Goal: Task Accomplishment & Management: Complete application form

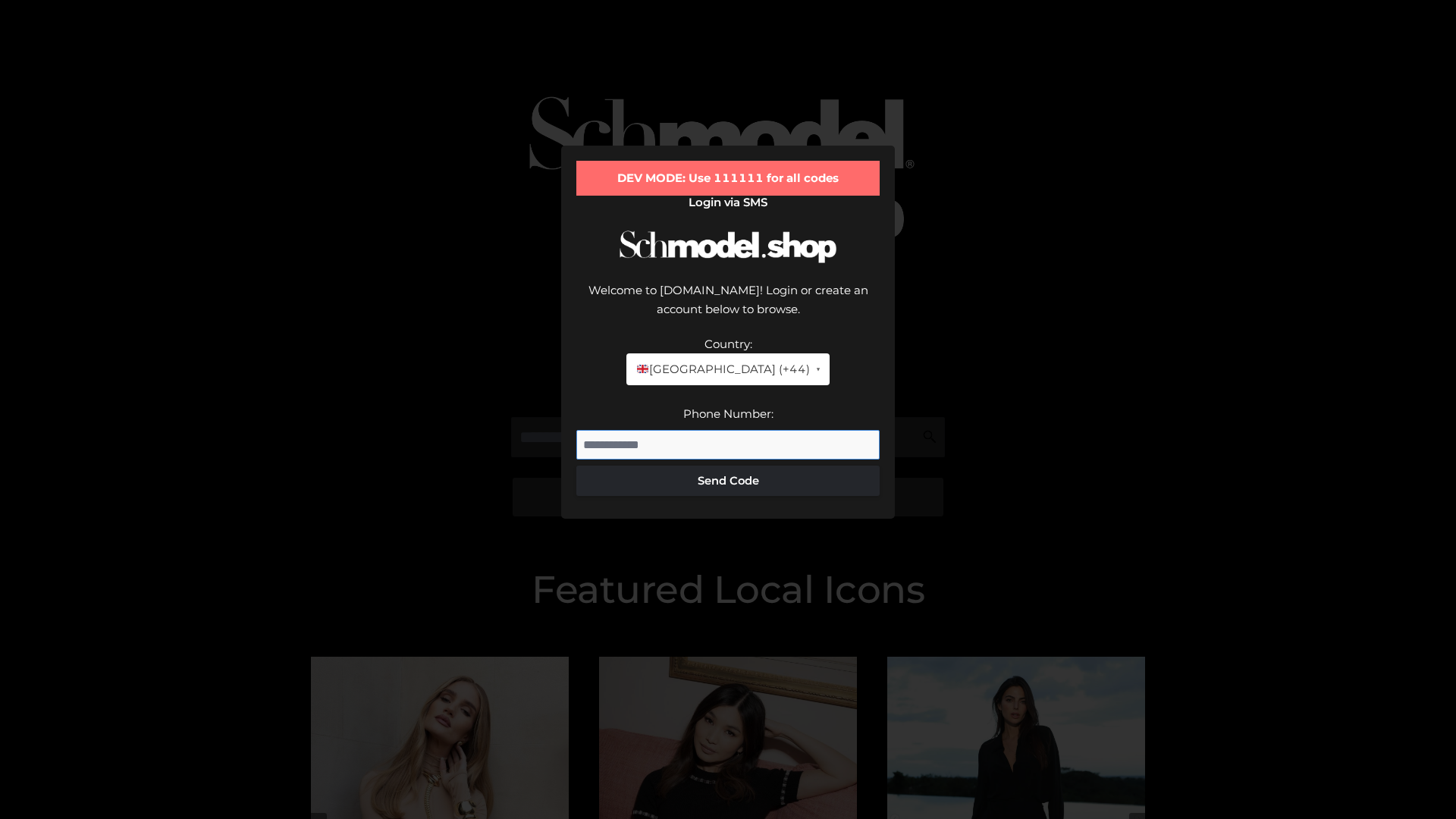
click at [728, 430] on input "Phone Number:" at bounding box center [728, 445] width 303 height 30
type input "**********"
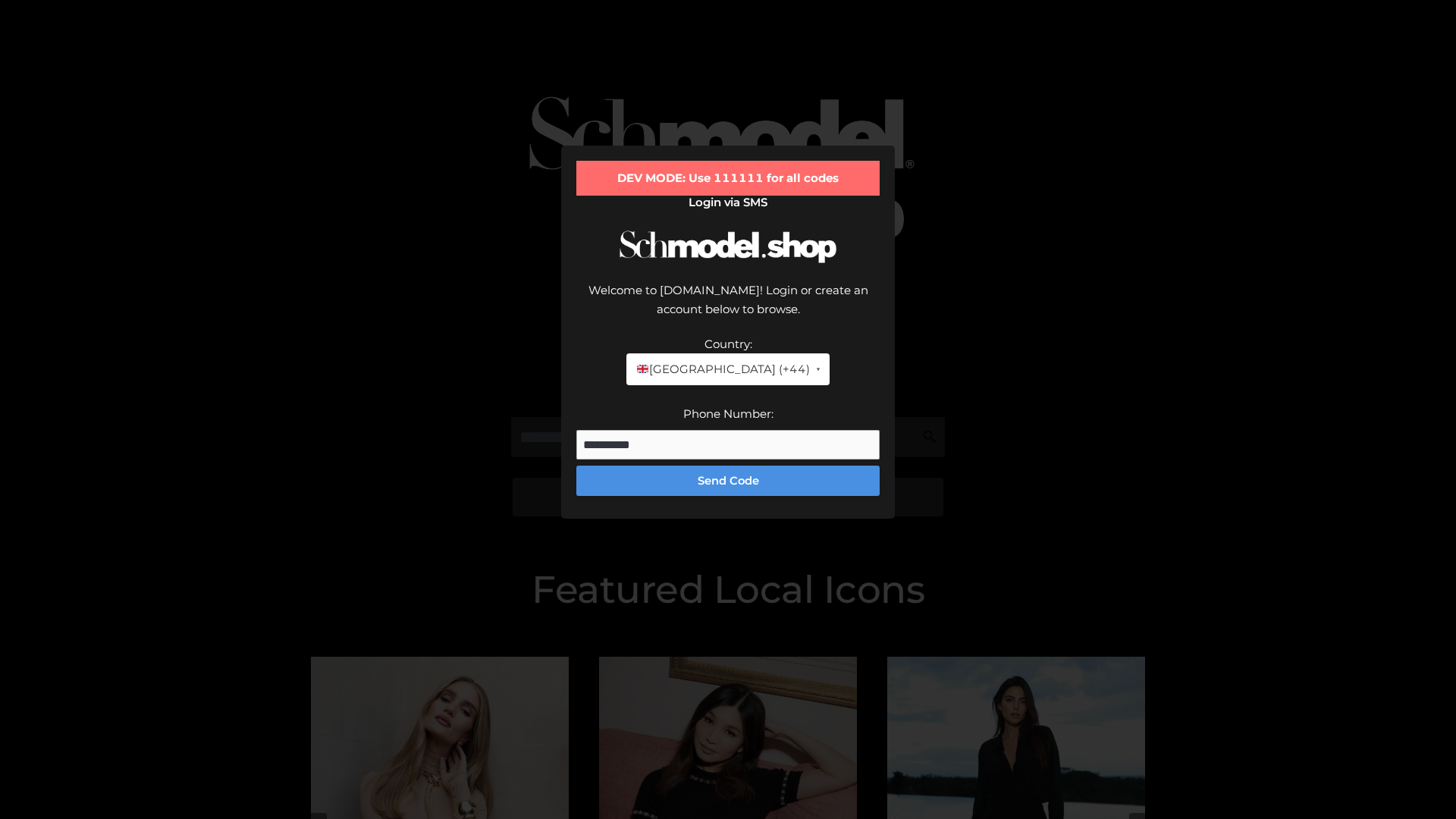
click at [728, 466] on button "Send Code" at bounding box center [728, 481] width 303 height 30
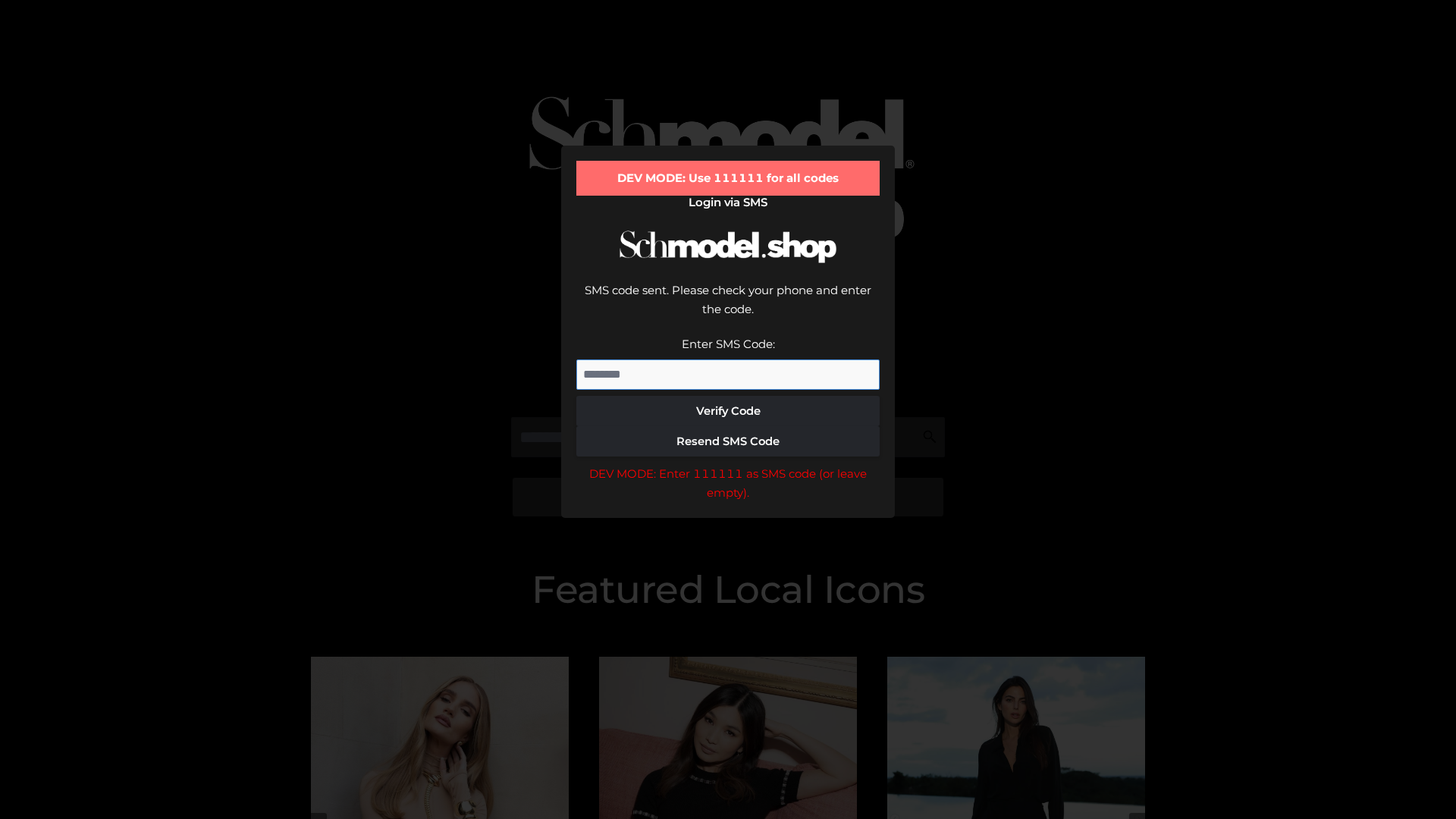
click at [728, 359] on input "Enter SMS Code:" at bounding box center [728, 374] width 303 height 30
type input "******"
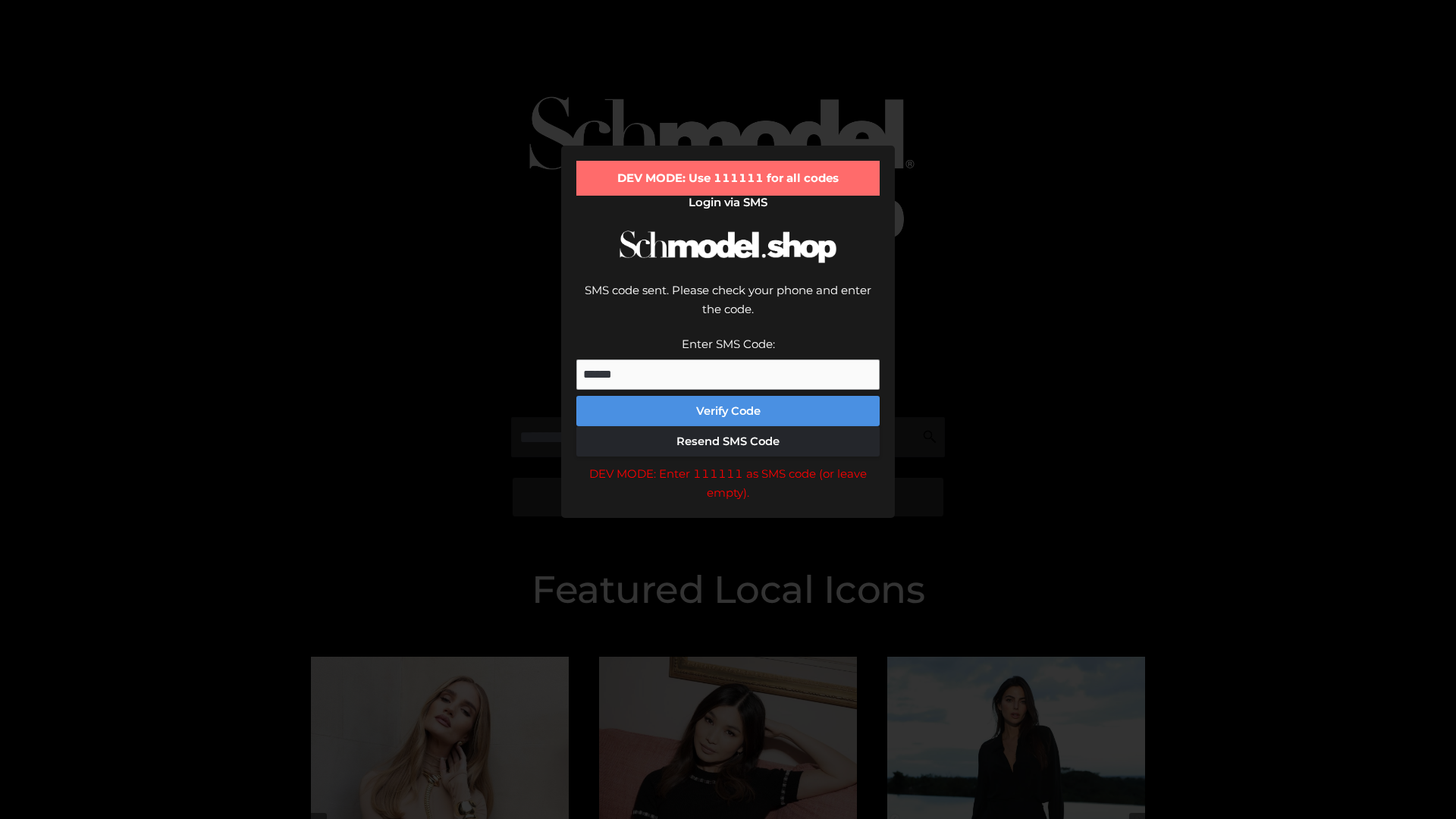
click at [728, 396] on button "Verify Code" at bounding box center [728, 411] width 303 height 30
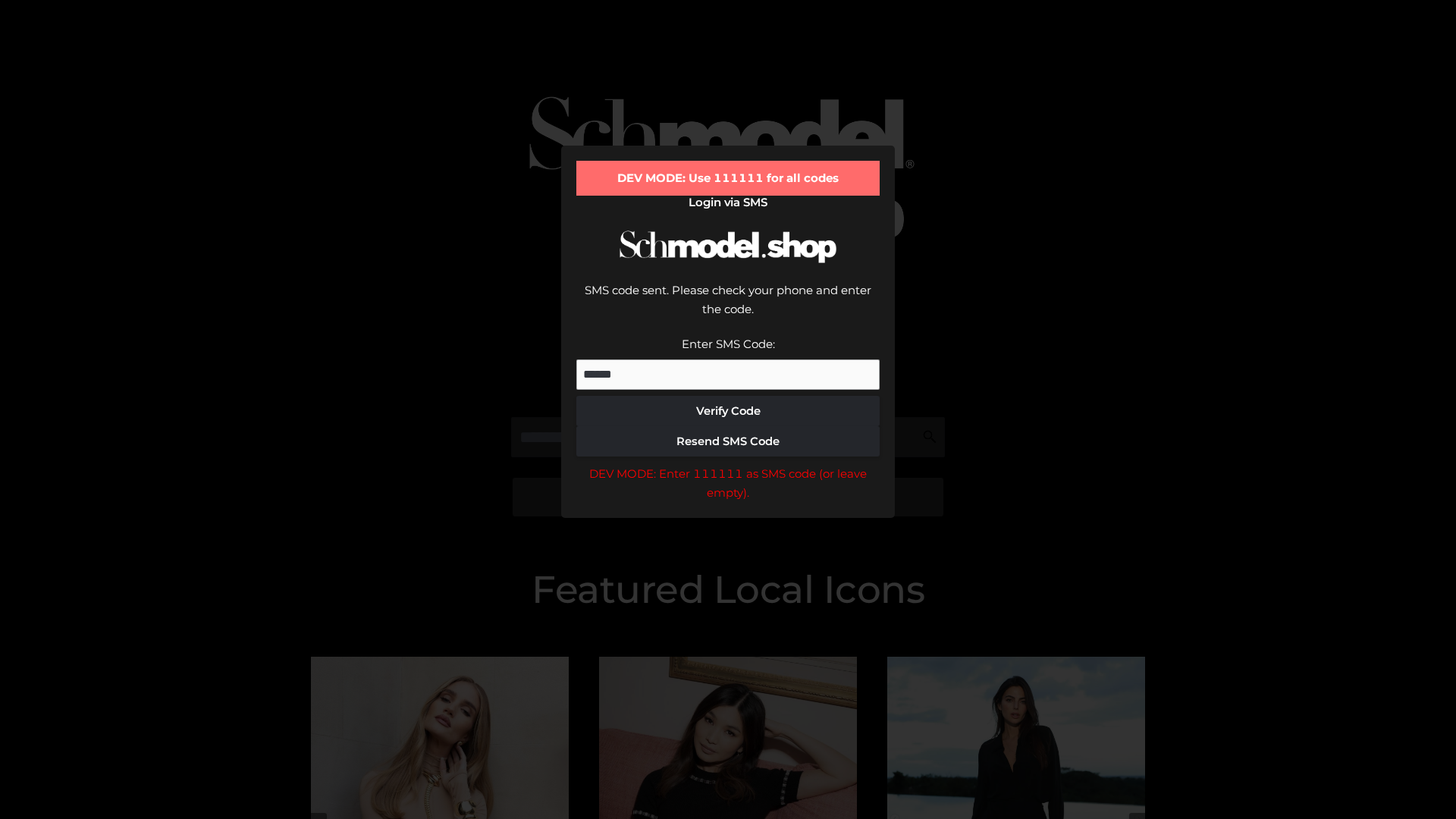
click at [728, 464] on div "DEV MODE: Enter 111111 as SMS code (or leave empty)." at bounding box center [728, 483] width 303 height 39
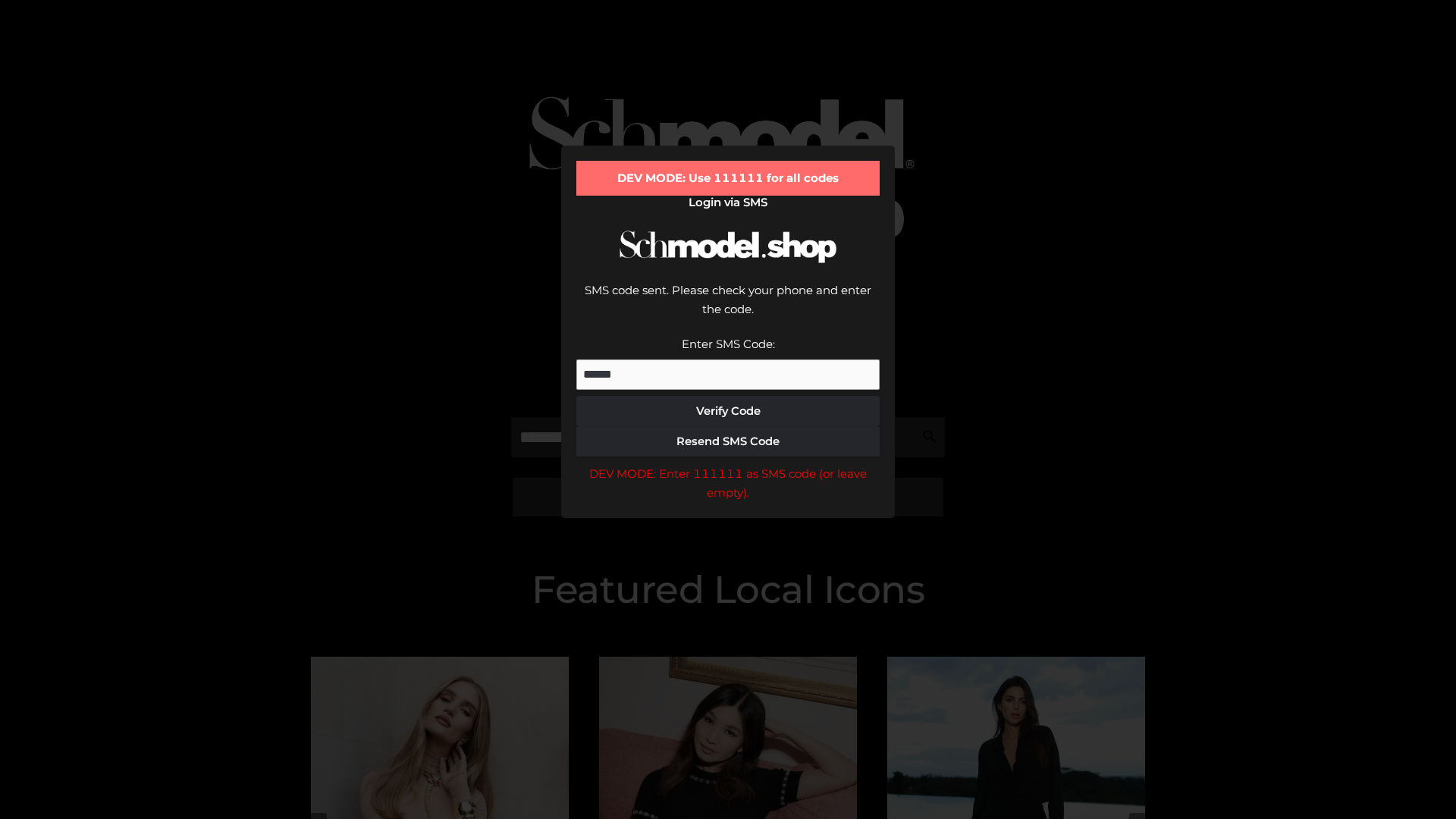
click at [728, 464] on div "DEV MODE: Enter 111111 as SMS code (or leave empty)." at bounding box center [728, 483] width 303 height 39
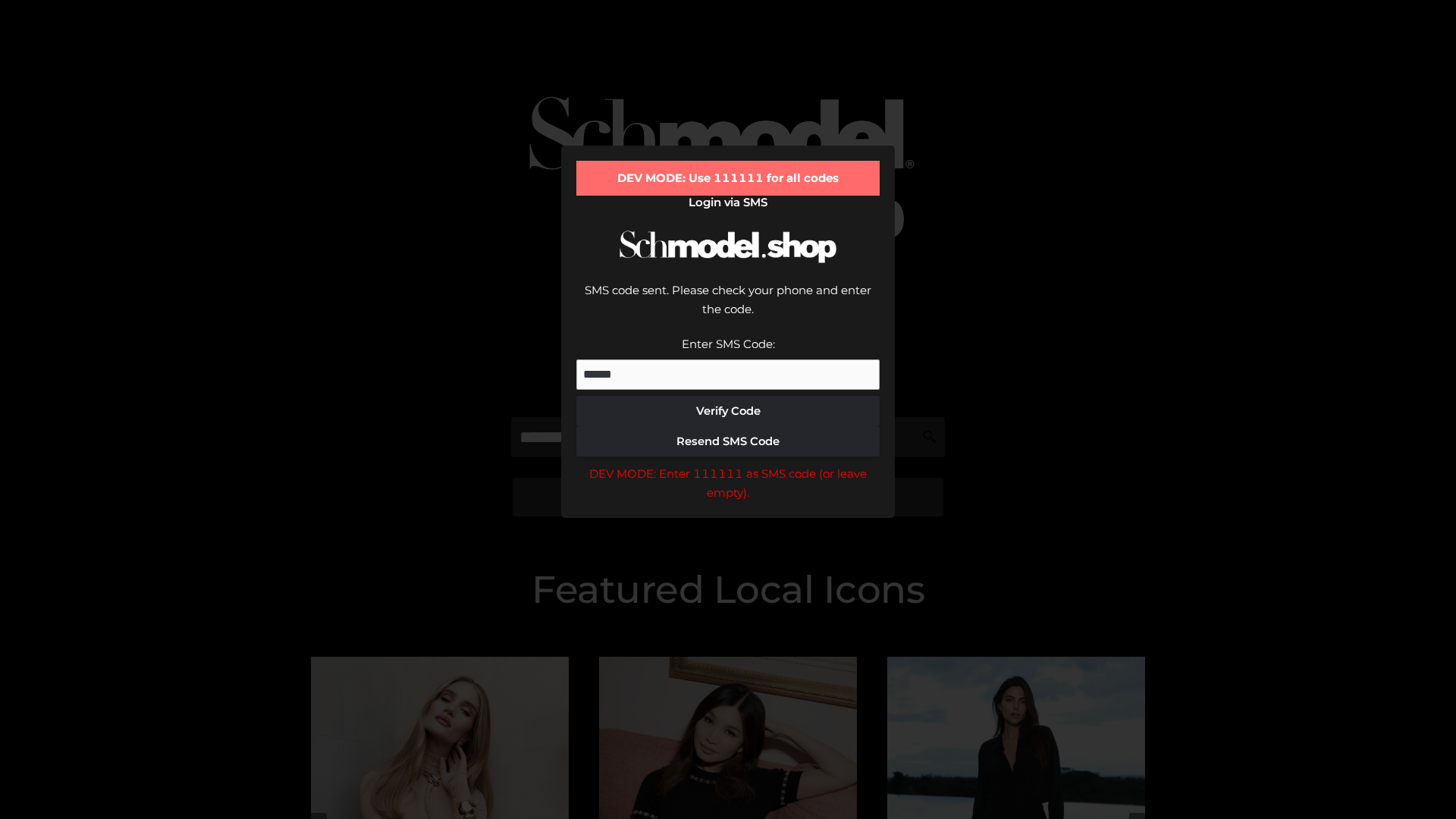
click at [728, 464] on div "DEV MODE: Enter 111111 as SMS code (or leave empty)." at bounding box center [728, 483] width 303 height 39
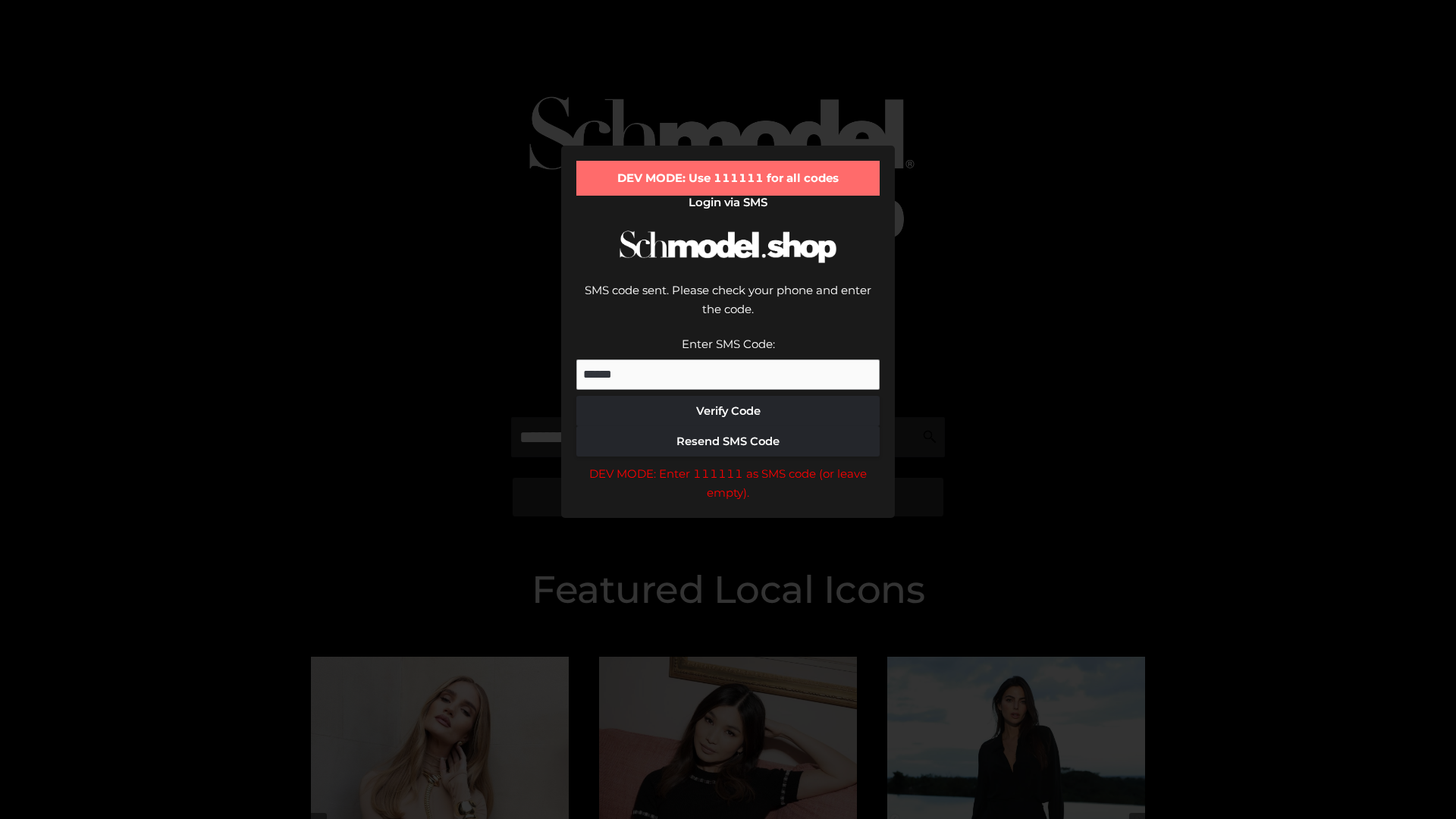
click at [728, 464] on div "DEV MODE: Enter 111111 as SMS code (or leave empty)." at bounding box center [728, 483] width 303 height 39
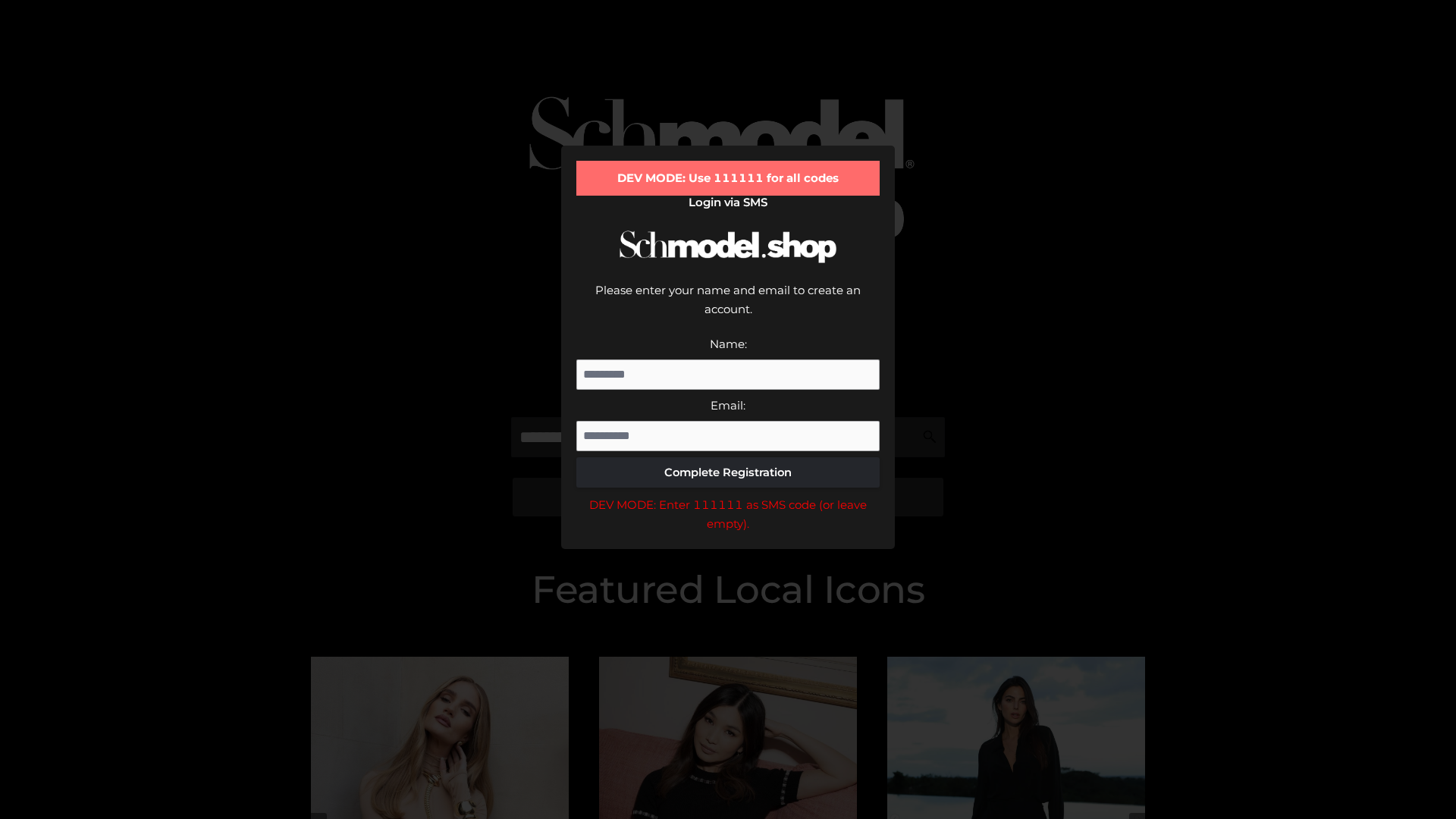
click at [728, 495] on div "DEV MODE: Enter 111111 as SMS code (or leave empty)." at bounding box center [728, 514] width 303 height 39
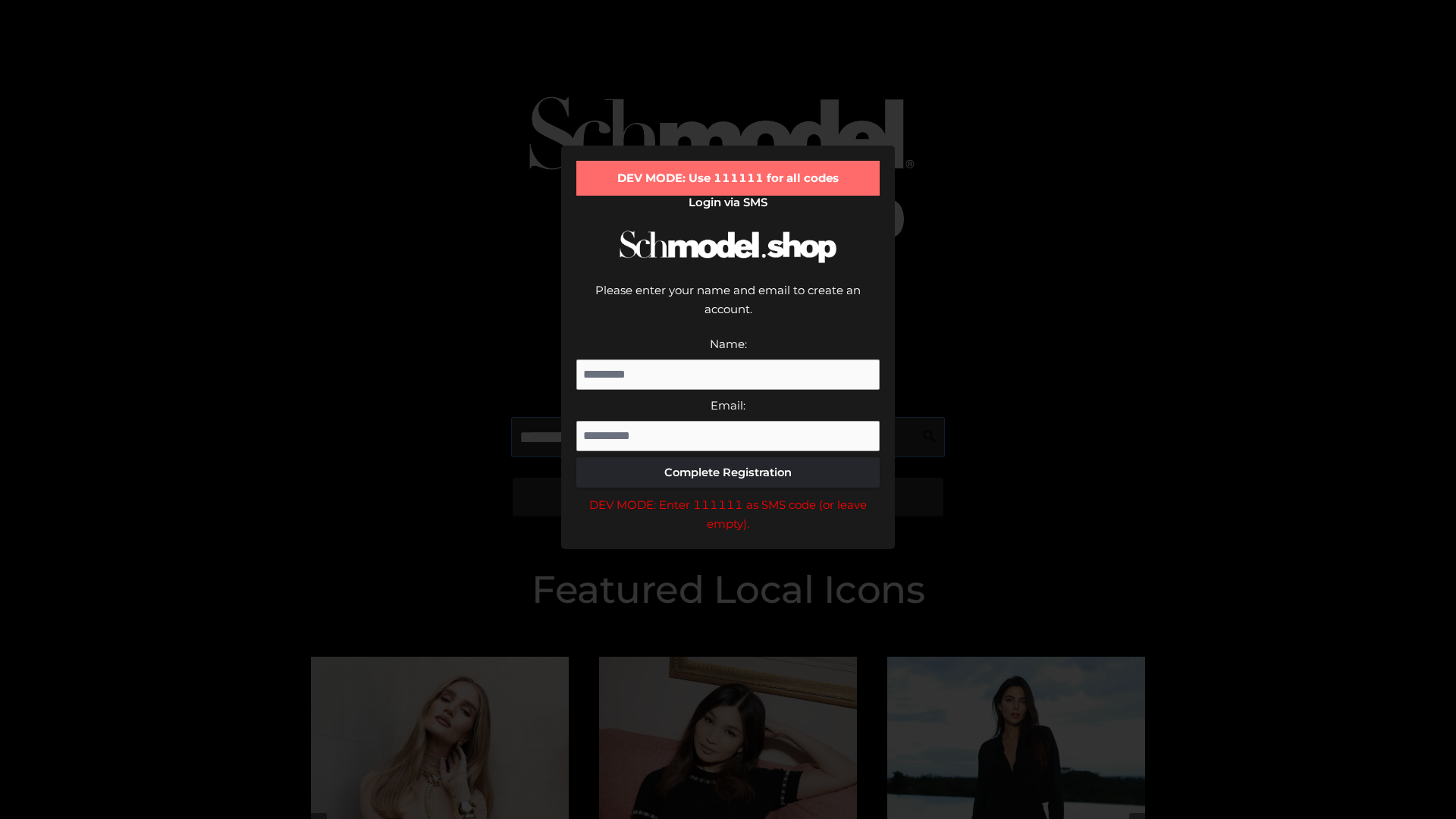
scroll to position [0, 1]
click at [728, 495] on div "DEV MODE: Enter 111111 as SMS code (or leave empty)." at bounding box center [728, 514] width 303 height 39
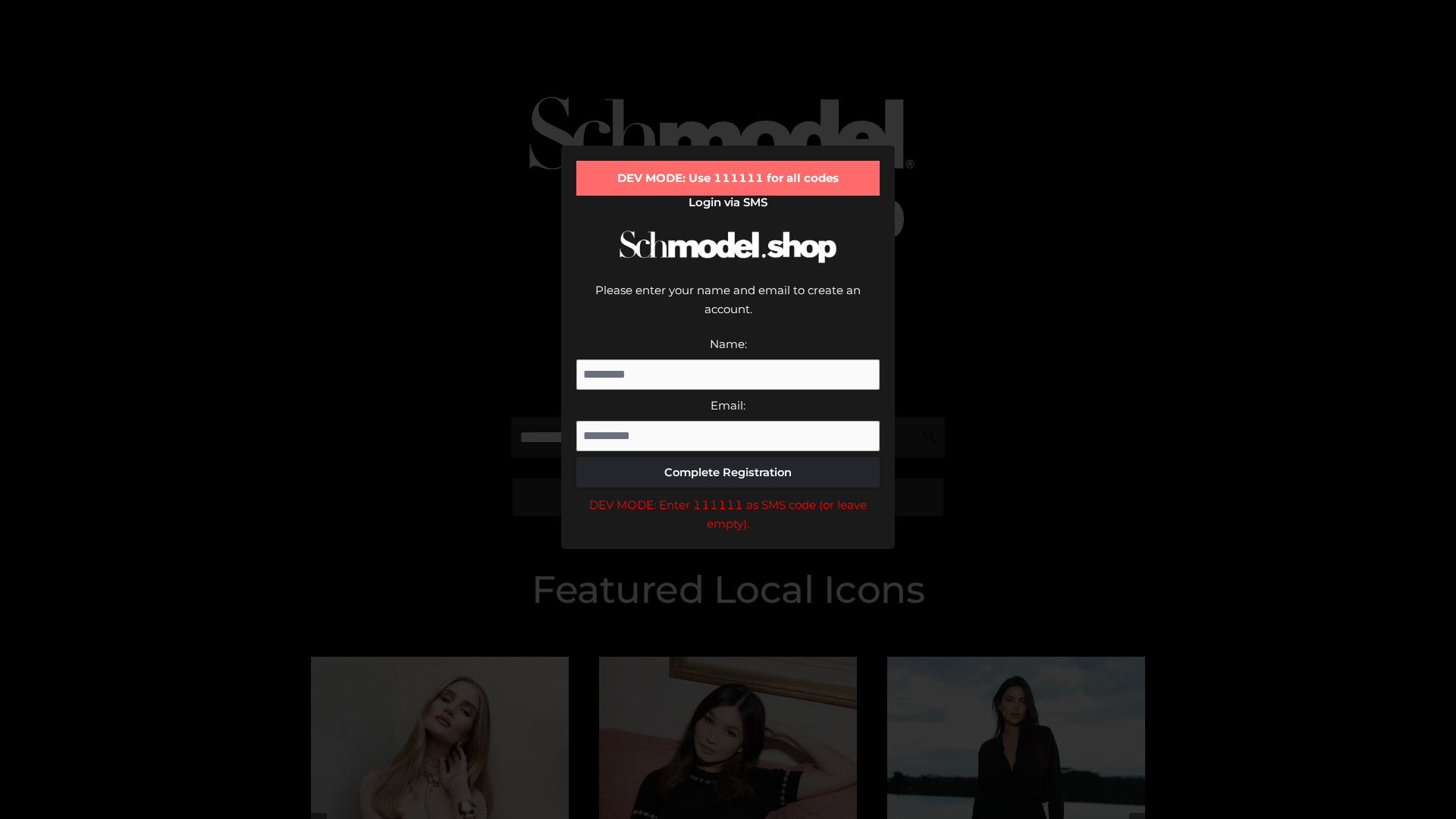
click at [728, 495] on div "DEV MODE: Enter 111111 as SMS code (or leave empty)." at bounding box center [728, 514] width 303 height 39
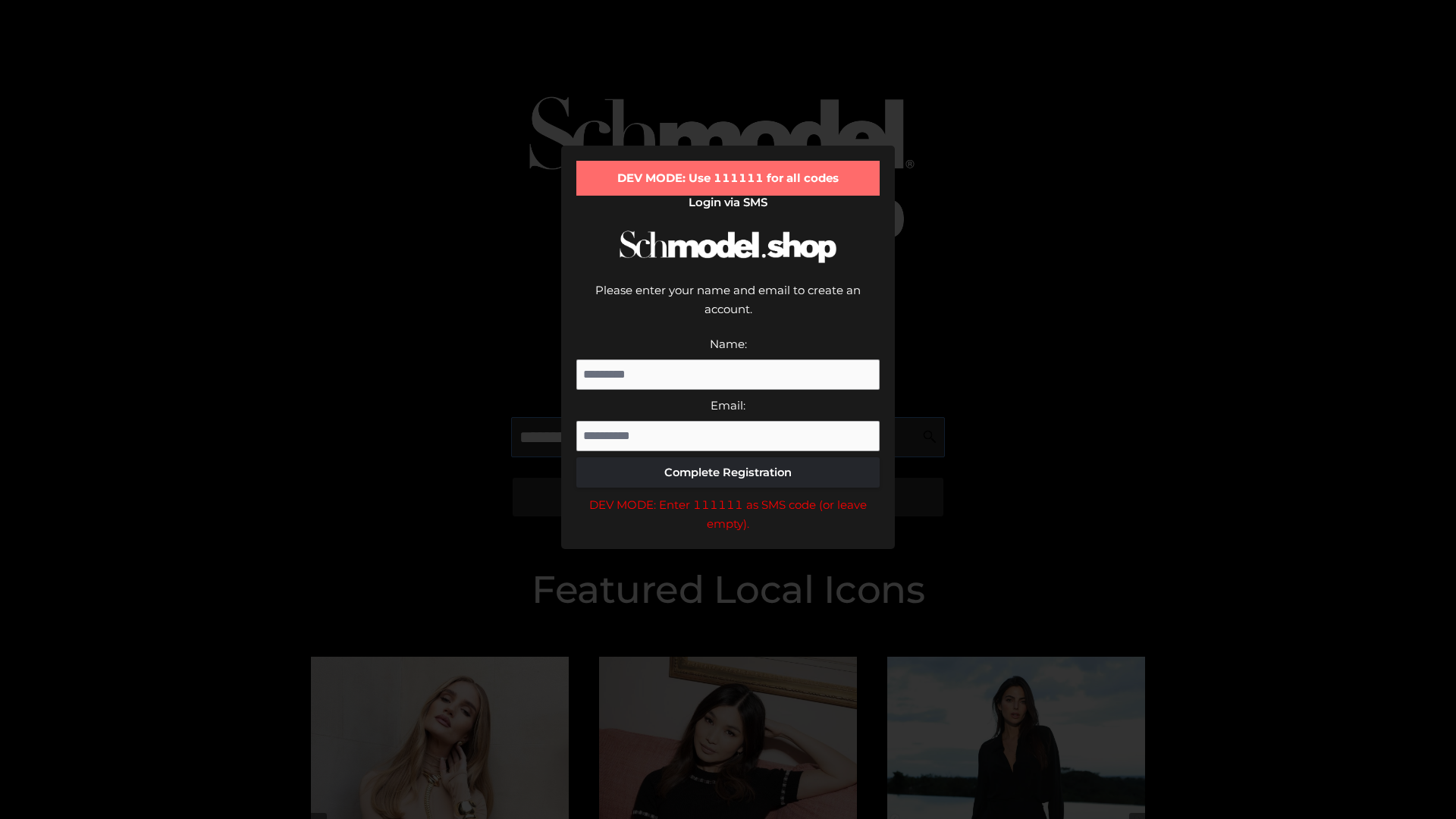
scroll to position [0, 92]
click at [728, 495] on div "DEV MODE: Enter 111111 as SMS code (or leave empty)." at bounding box center [728, 514] width 303 height 39
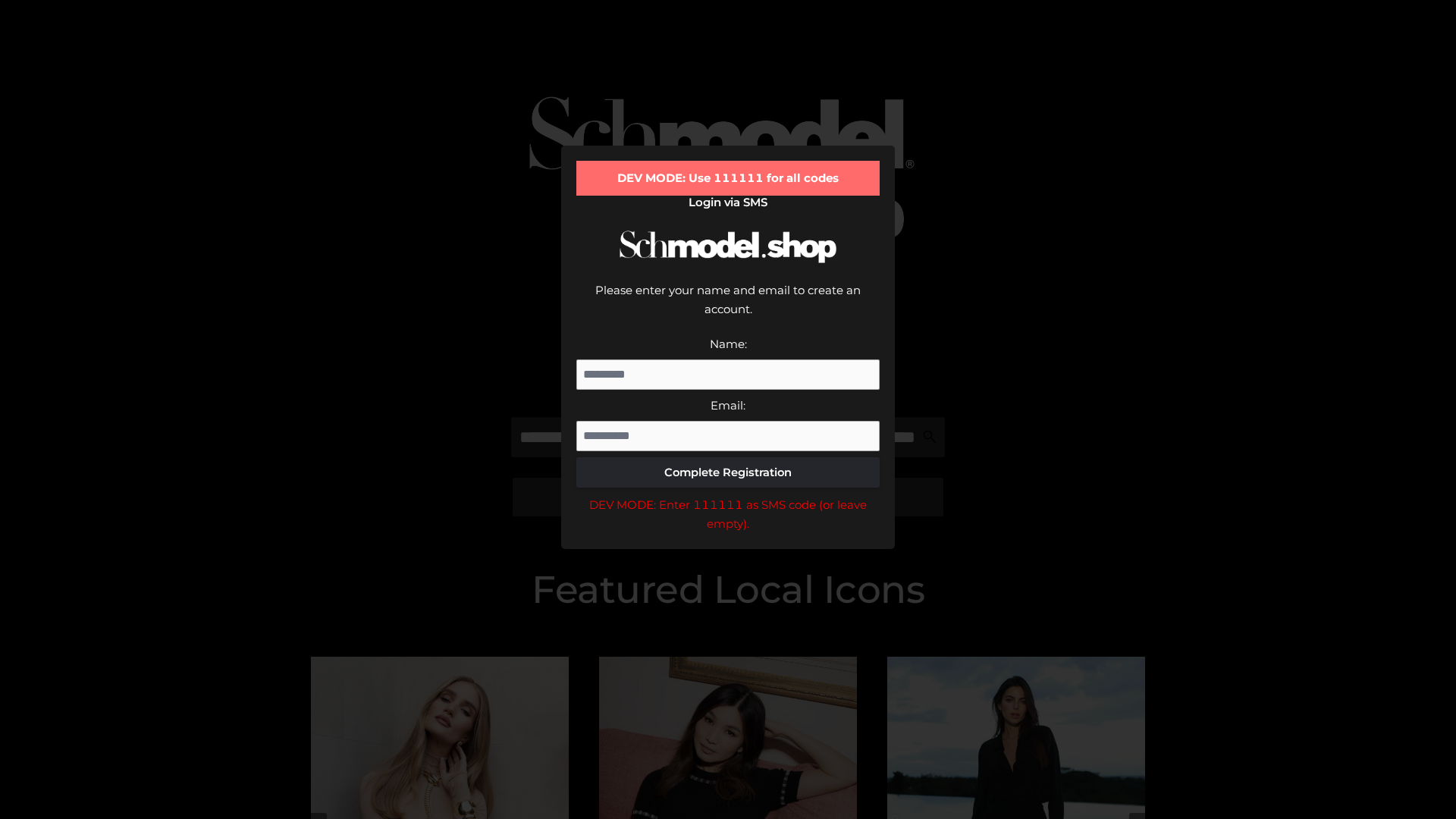
click at [728, 495] on div "DEV MODE: Enter 111111 as SMS code (or leave empty)." at bounding box center [728, 514] width 303 height 39
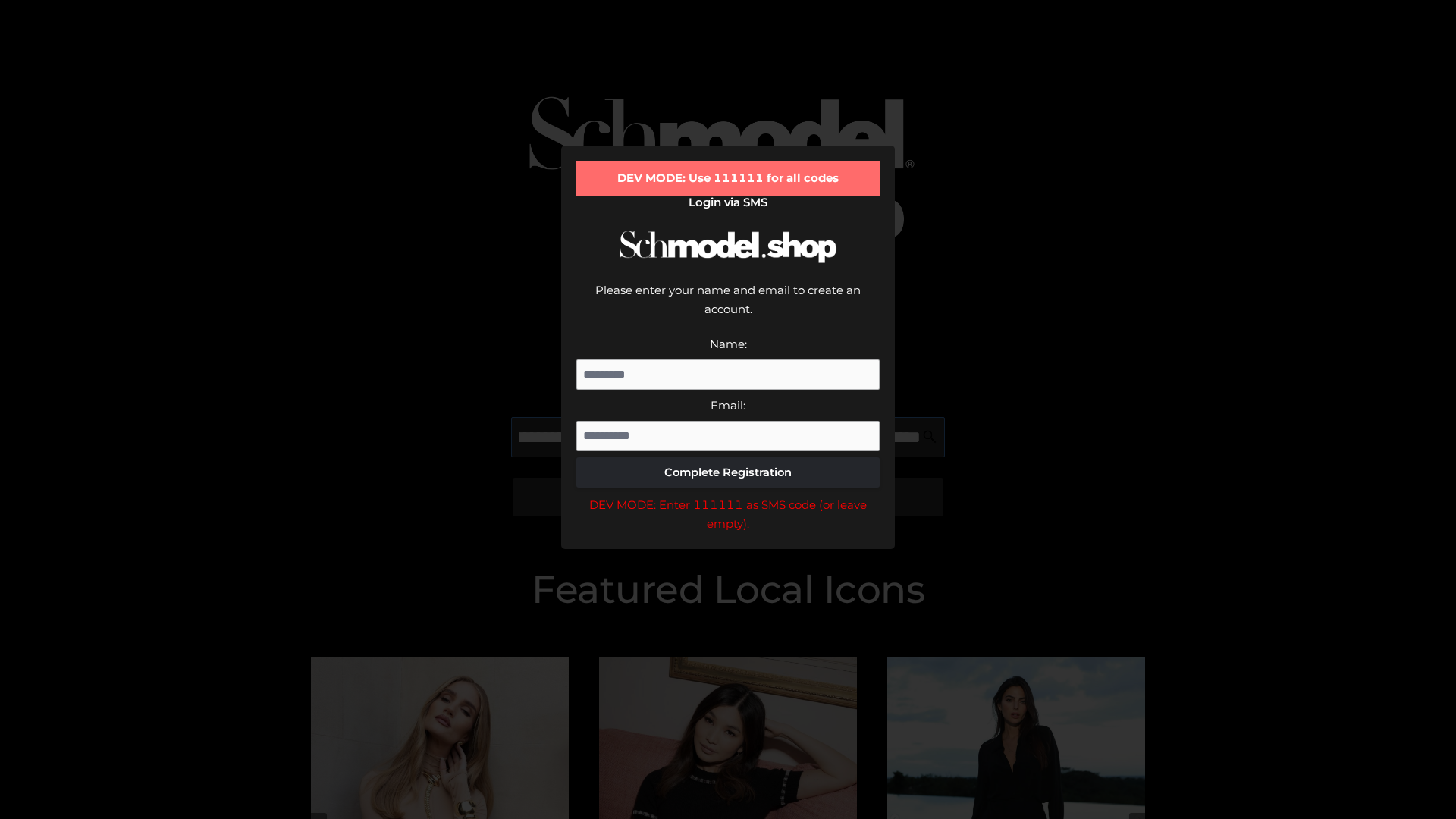
scroll to position [0, 188]
click at [728, 495] on div "DEV MODE: Enter 111111 as SMS code (or leave empty)." at bounding box center [728, 514] width 303 height 39
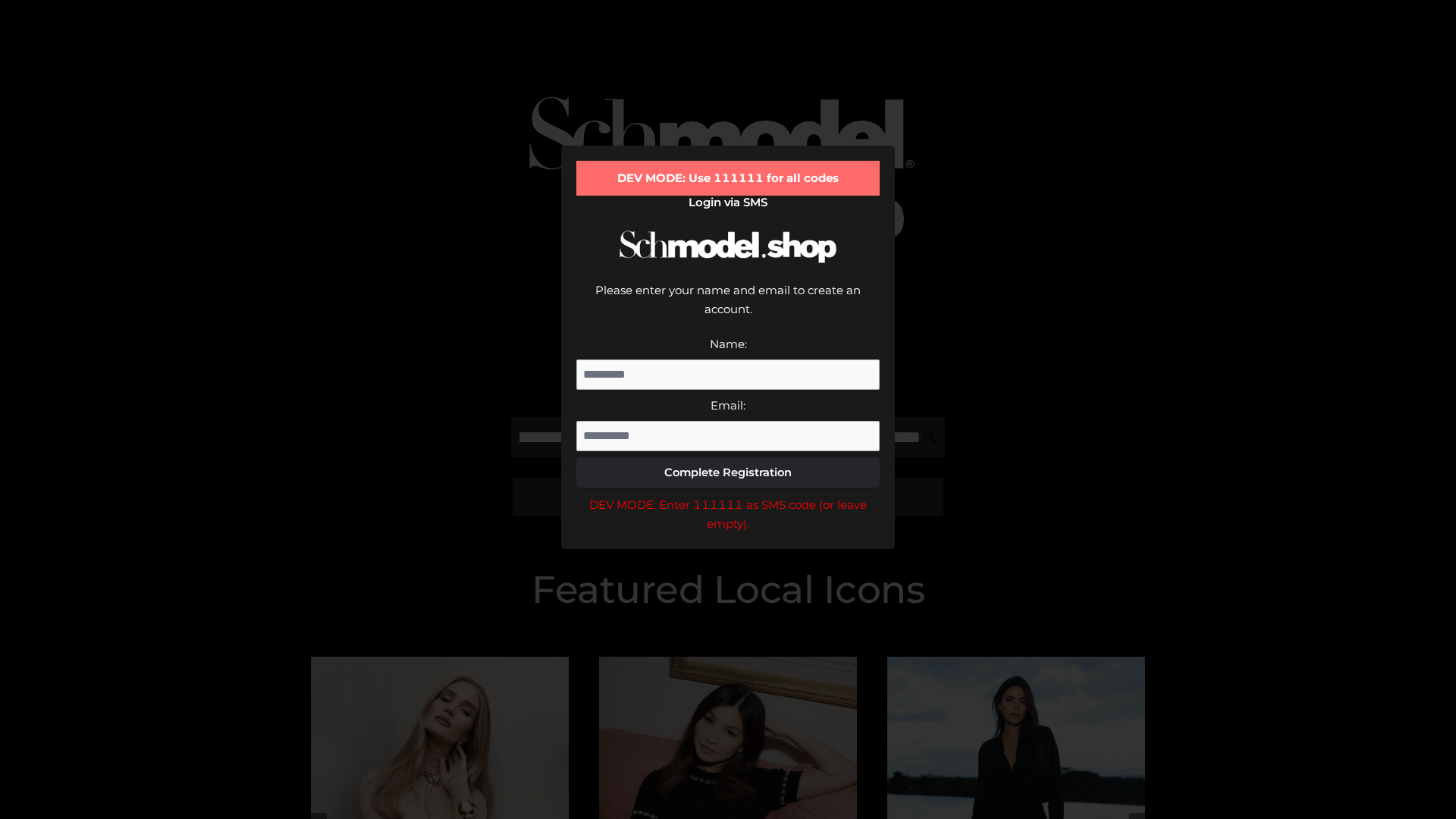
click at [728, 495] on div "DEV MODE: Enter 111111 as SMS code (or leave empty)." at bounding box center [728, 514] width 303 height 39
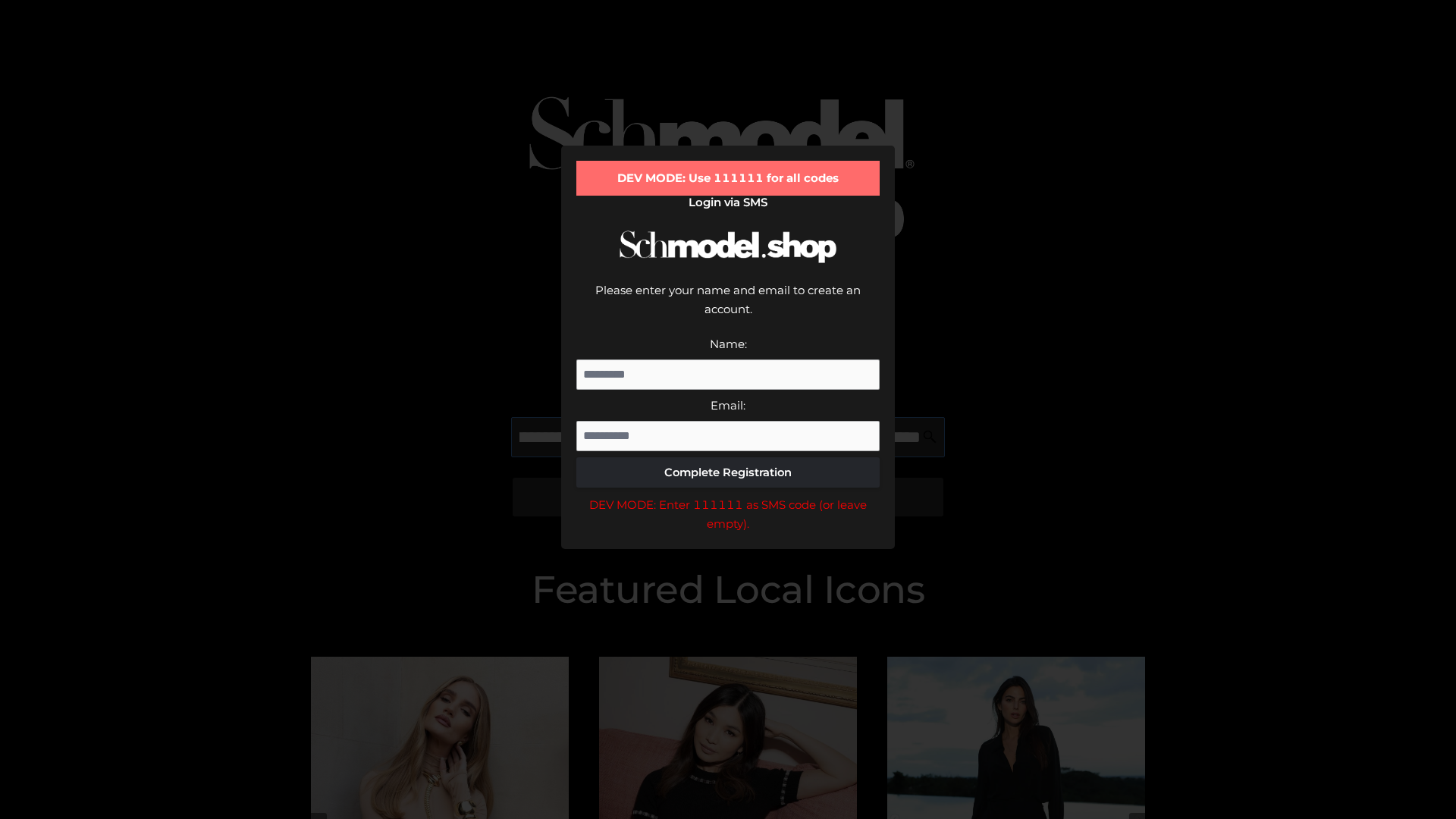
scroll to position [0, 275]
click at [728, 495] on div "DEV MODE: Enter 111111 as SMS code (or leave empty)." at bounding box center [728, 514] width 303 height 39
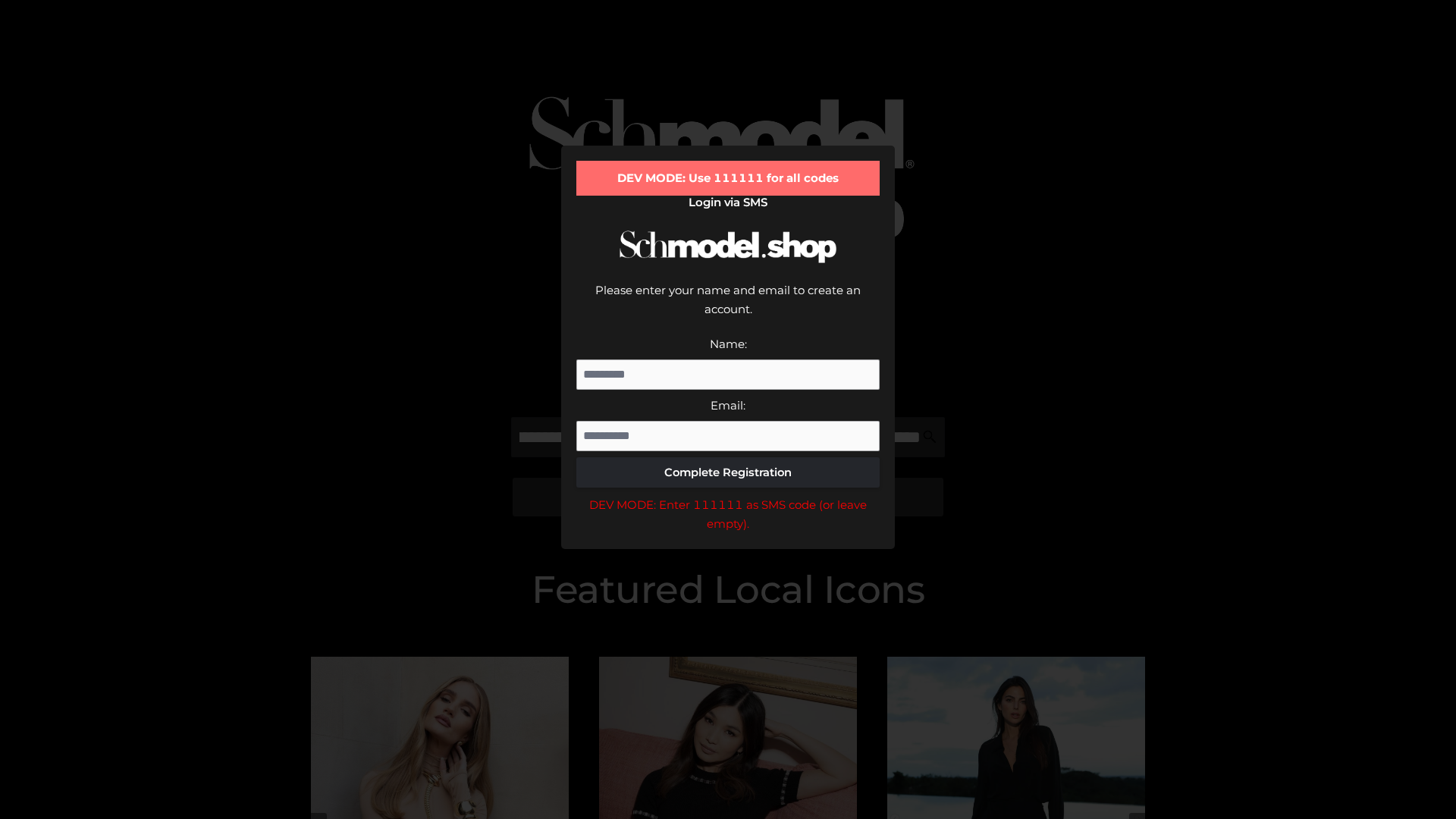
click at [728, 495] on div "DEV MODE: Enter 111111 as SMS code (or leave empty)." at bounding box center [728, 514] width 303 height 39
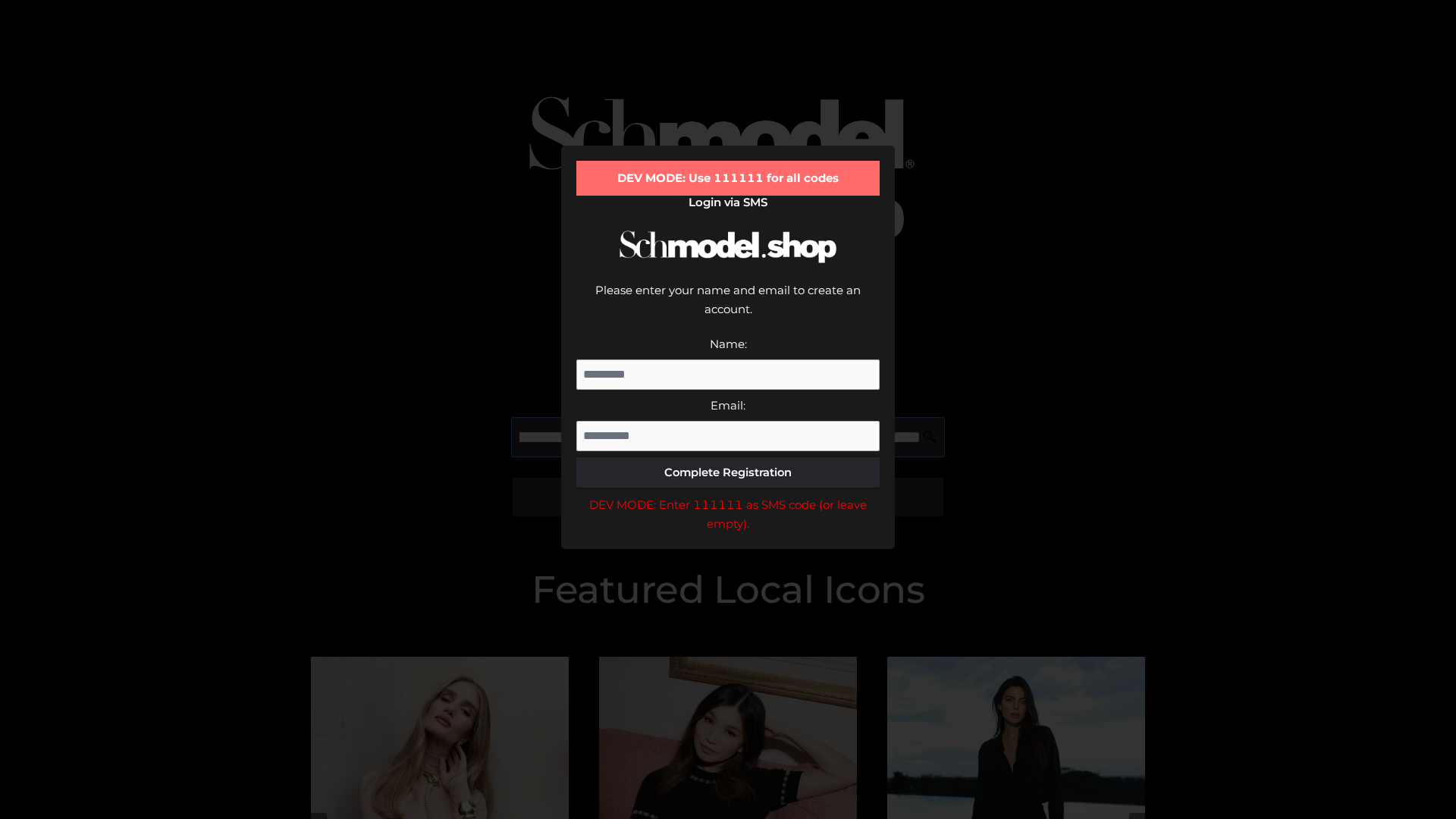
scroll to position [0, 367]
click at [728, 495] on div "DEV MODE: Enter 111111 as SMS code (or leave empty)." at bounding box center [728, 514] width 303 height 39
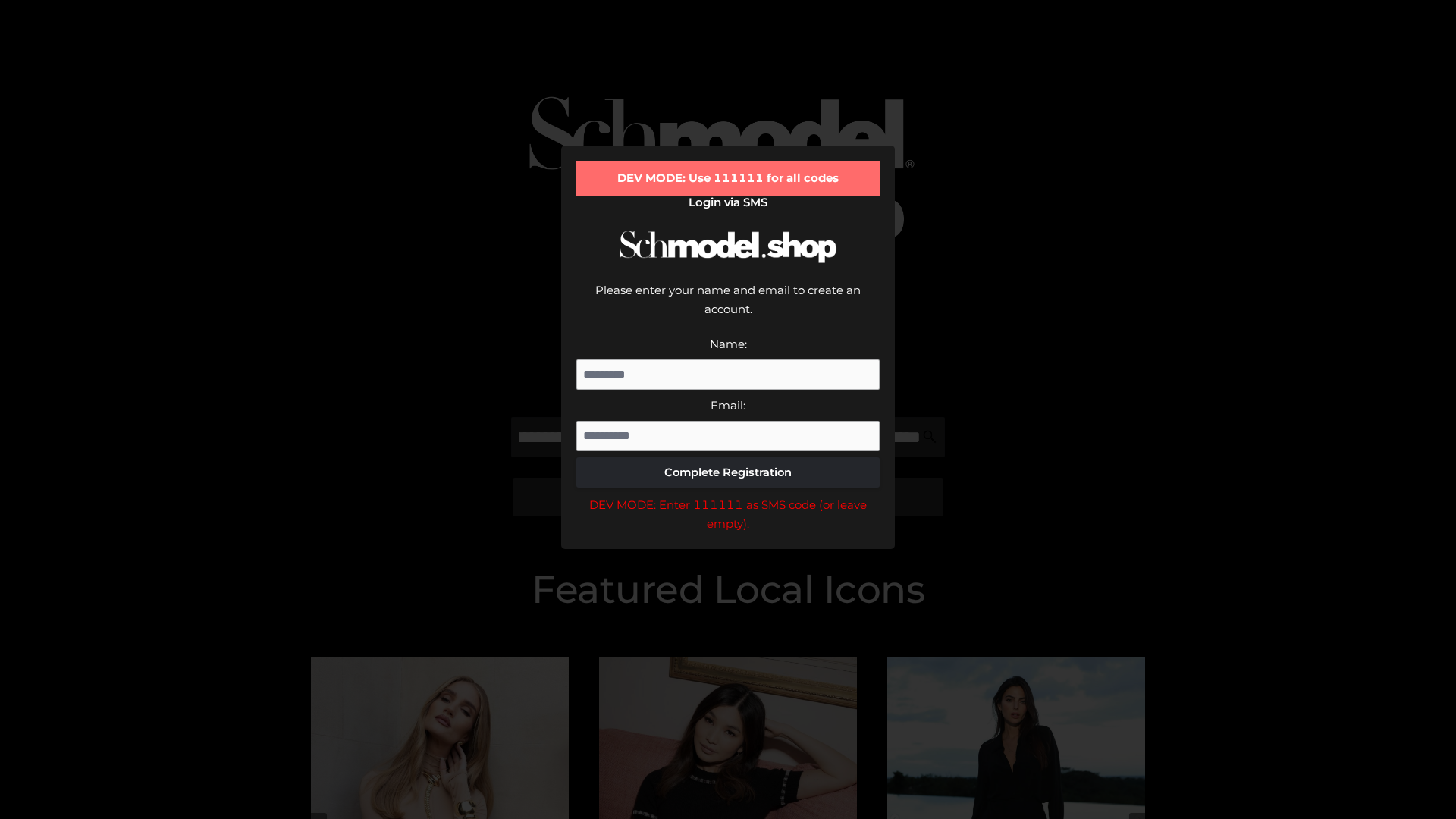
click at [728, 495] on div "DEV MODE: Enter 111111 as SMS code (or leave empty)." at bounding box center [728, 514] width 303 height 39
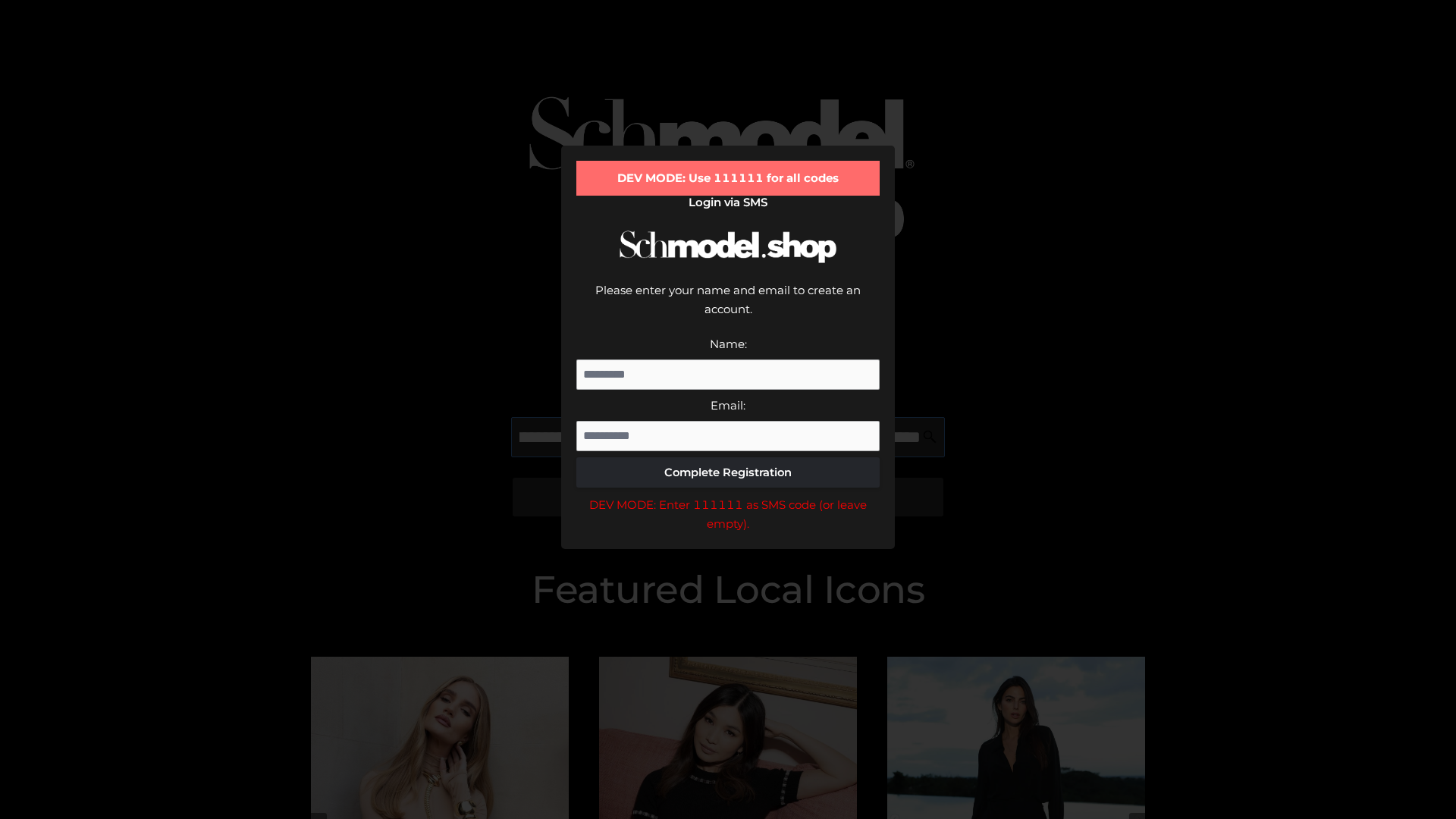
scroll to position [0, 463]
click at [728, 495] on div "DEV MODE: Enter 111111 as SMS code (or leave empty)." at bounding box center [728, 514] width 303 height 39
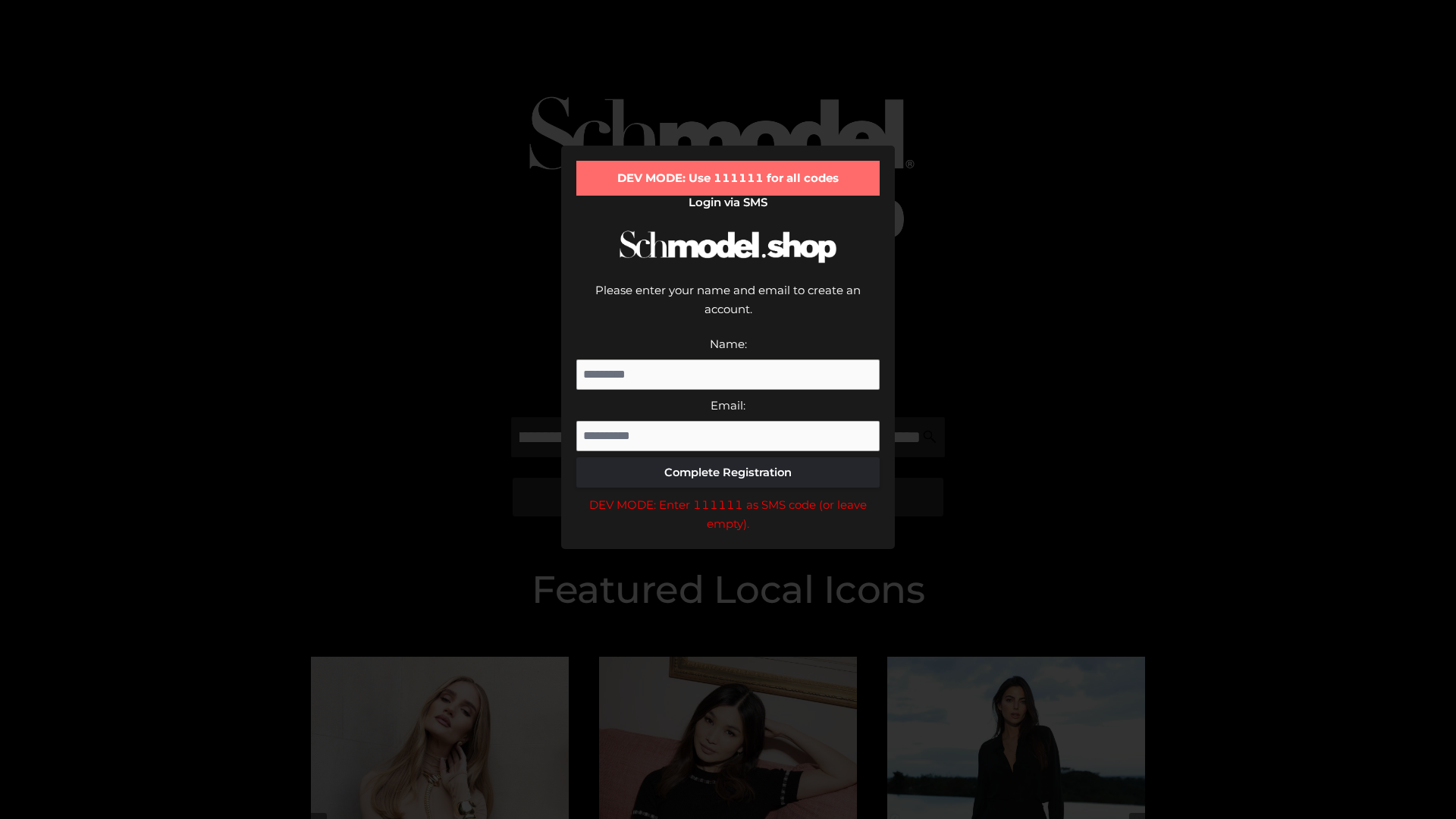
click at [728, 495] on div "DEV MODE: Enter 111111 as SMS code (or leave empty)." at bounding box center [728, 514] width 303 height 39
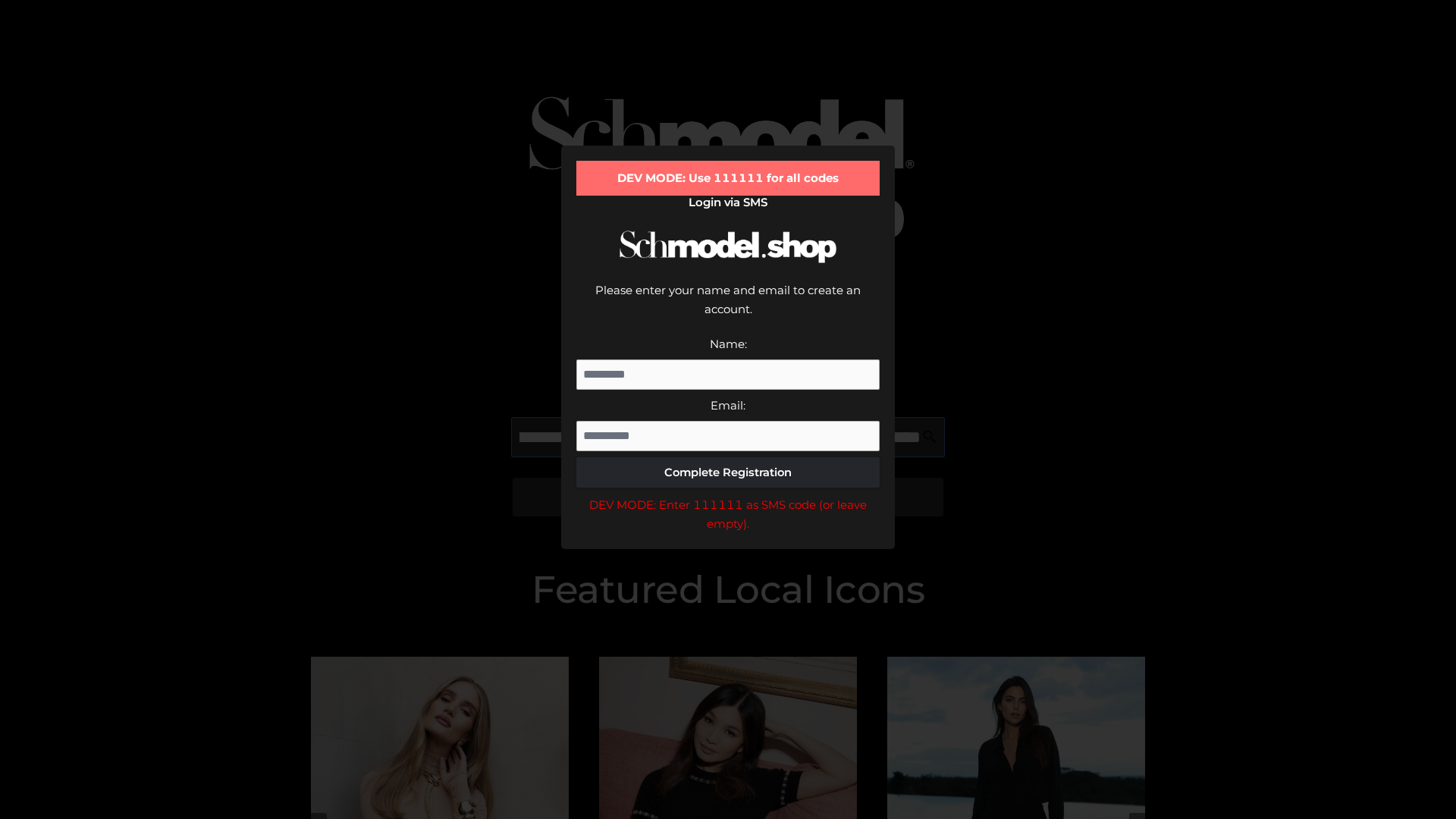
scroll to position [0, 549]
click at [728, 495] on div "DEV MODE: Enter 111111 as SMS code (or leave empty)." at bounding box center [728, 514] width 303 height 39
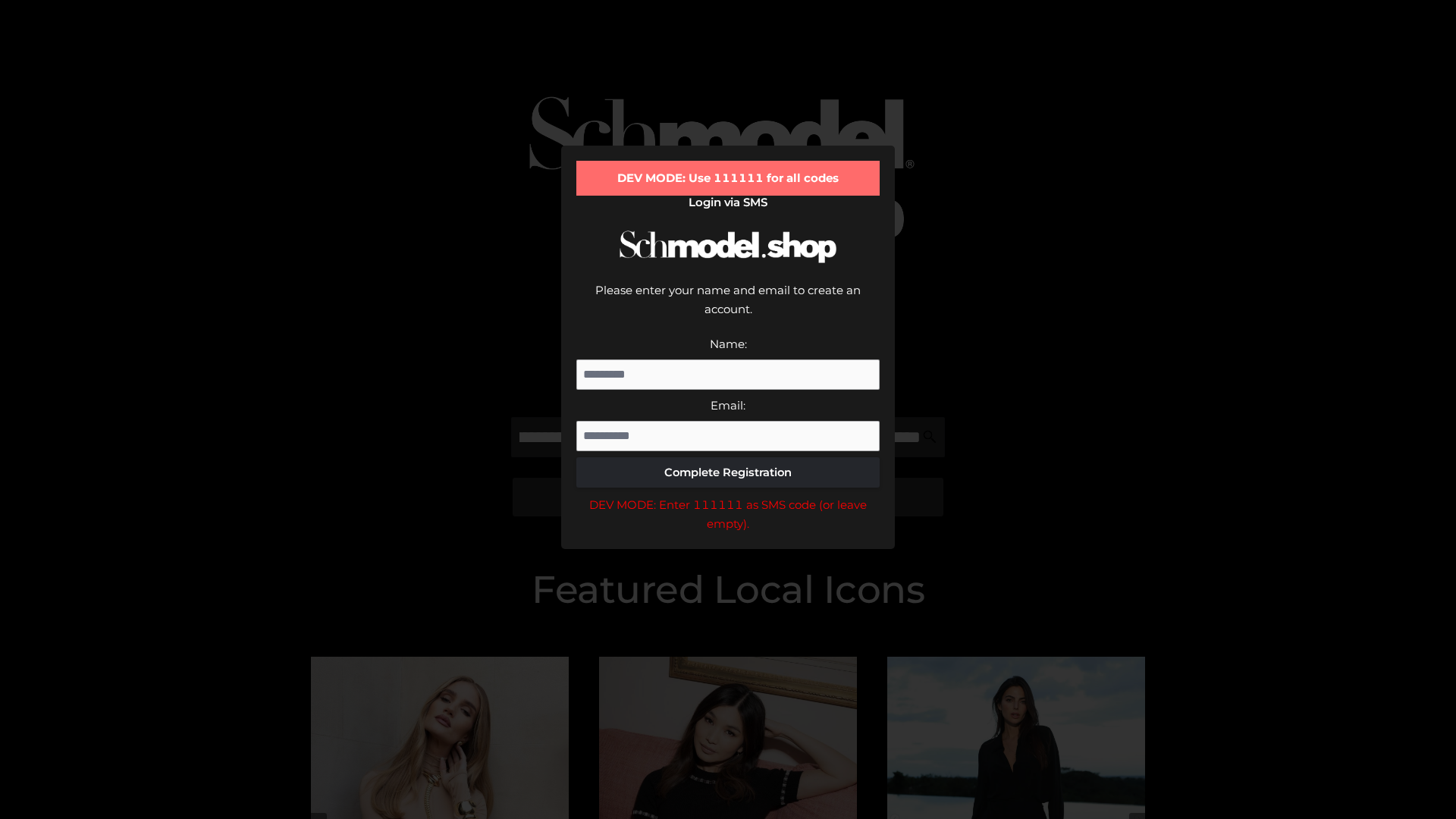
click at [728, 495] on div "DEV MODE: Enter 111111 as SMS code (or leave empty)." at bounding box center [728, 514] width 303 height 39
type input "**********"
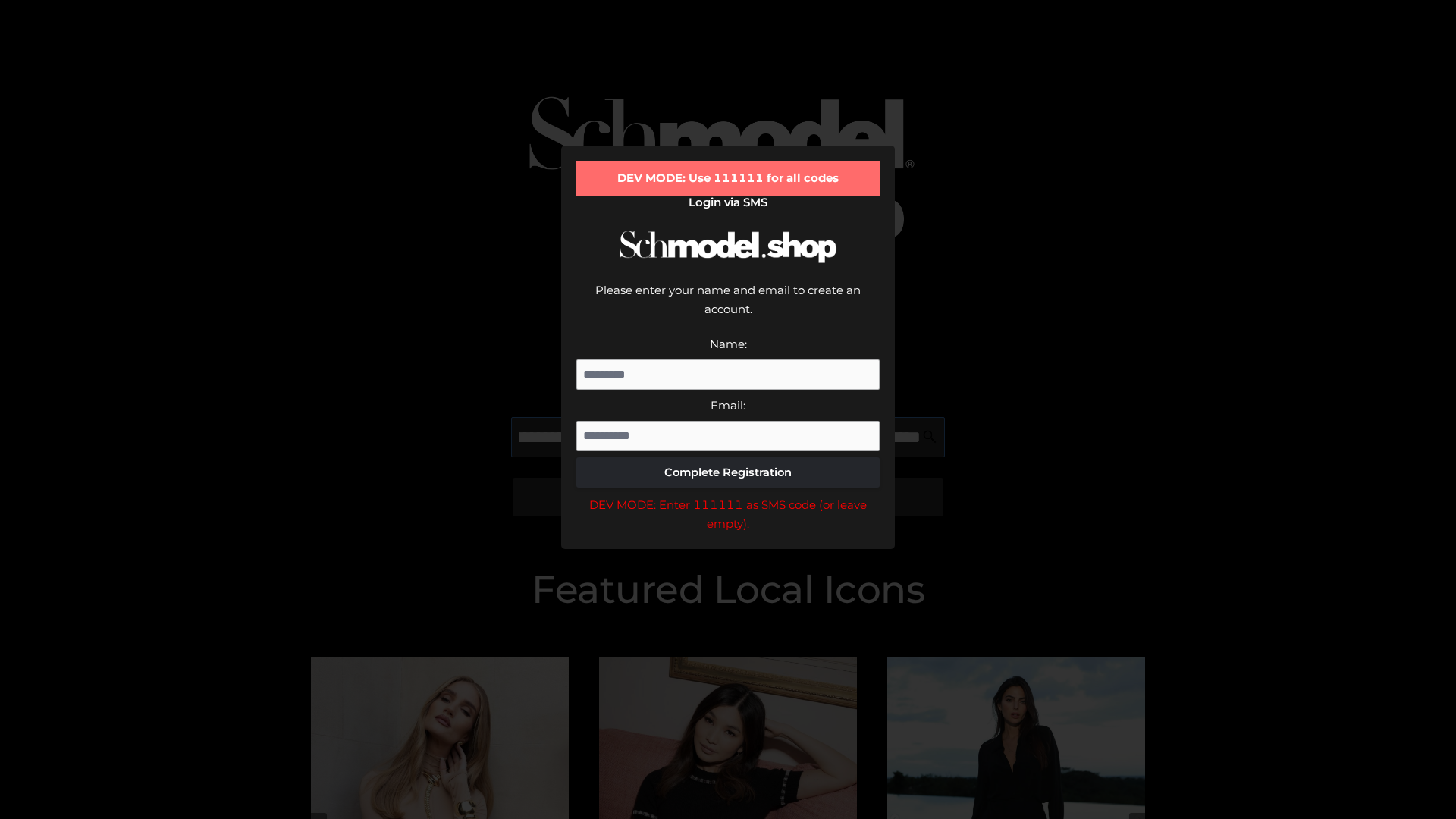
scroll to position [0, 627]
